Goal: Find specific page/section: Find specific page/section

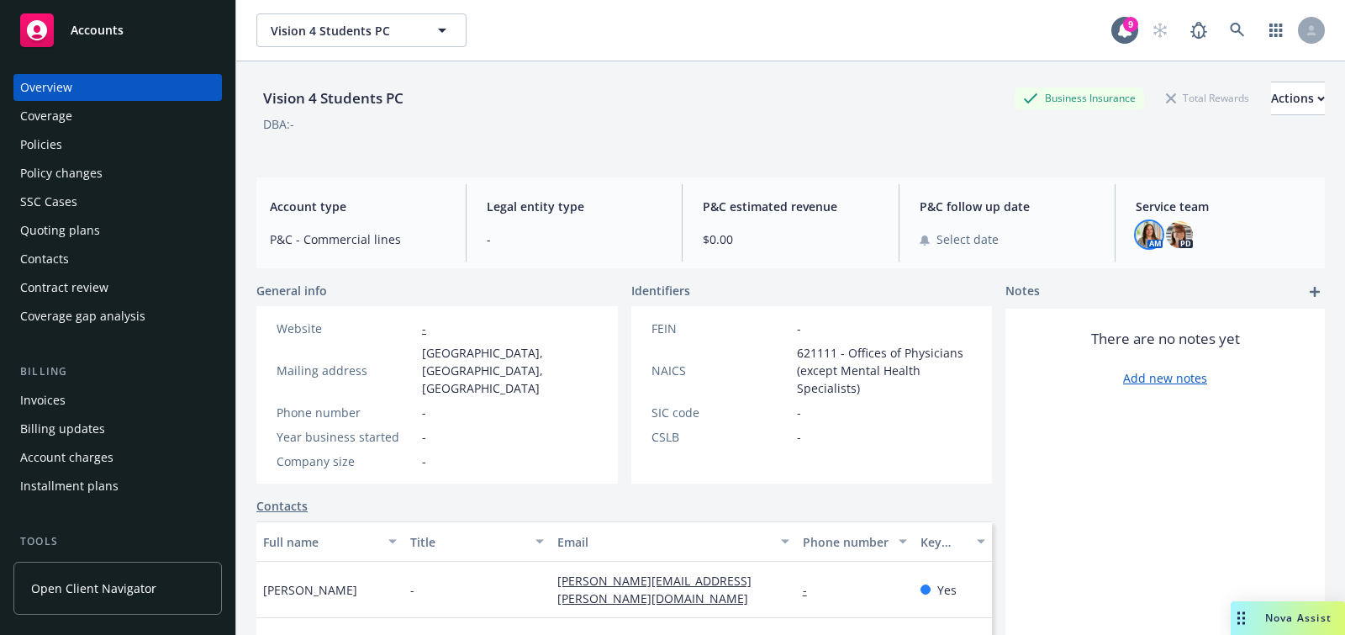
click at [750, 133] on div "Vision 4 Students PC Business Insurance Total Rewards Actions DBA: -" at bounding box center [790, 116] width 1068 height 69
